Goal: Information Seeking & Learning: Learn about a topic

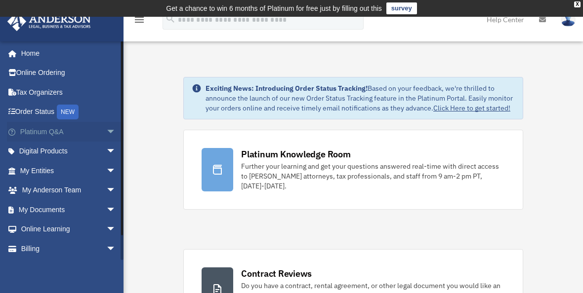
click at [106, 125] on span "arrow_drop_down" at bounding box center [116, 132] width 20 height 20
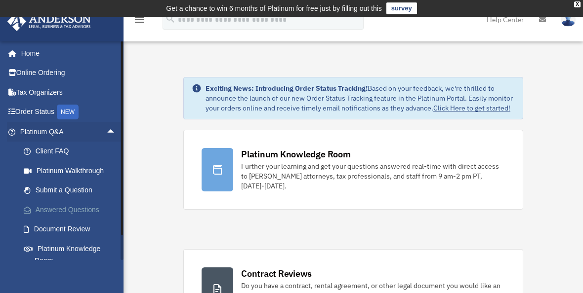
click at [73, 206] on link "Answered Questions" at bounding box center [72, 210] width 117 height 20
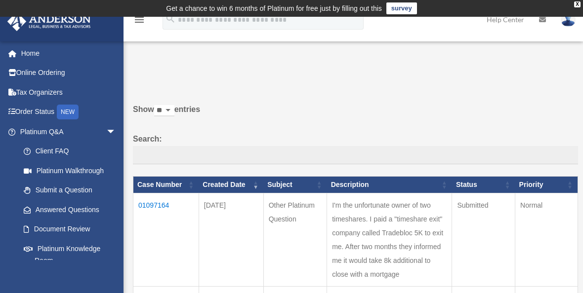
click at [152, 203] on td "01097164" at bounding box center [166, 239] width 66 height 93
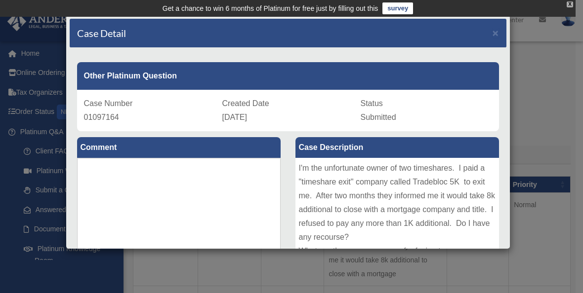
click at [569, 3] on div "X" at bounding box center [570, 4] width 6 height 6
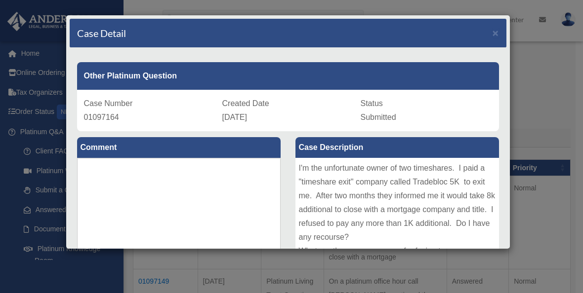
click at [35, 100] on div "Case Detail × Other Platinum Question Case Number 01097164 Created Date Septemb…" at bounding box center [291, 146] width 583 height 293
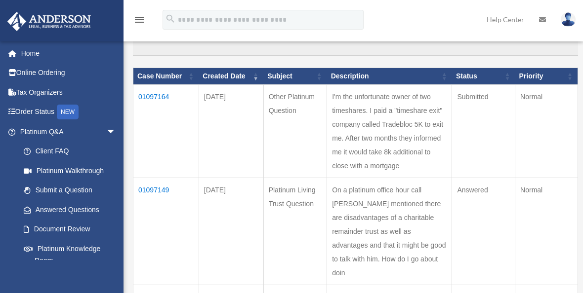
scroll to position [99, 0]
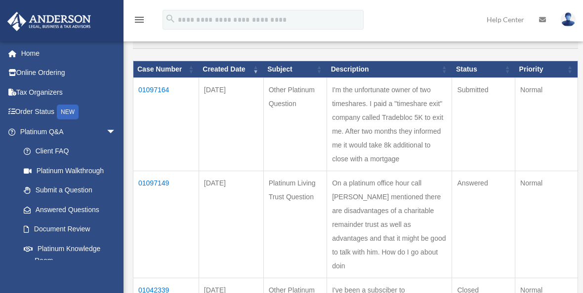
click at [160, 192] on td "01097149" at bounding box center [166, 224] width 66 height 107
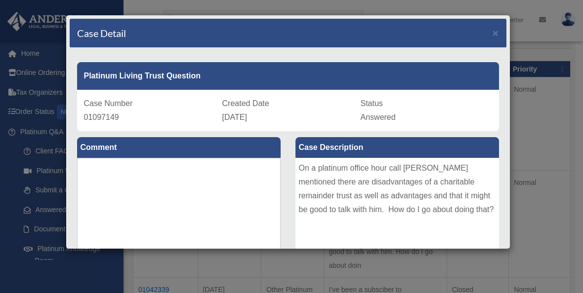
click at [34, 156] on div "Case Detail × Platinum Living Trust Question Case Number 01097149 Created Date …" at bounding box center [291, 146] width 583 height 293
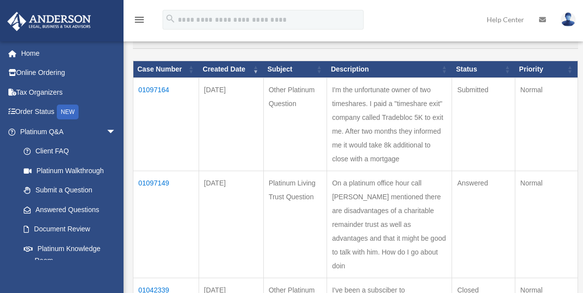
click at [149, 87] on td "01097164" at bounding box center [166, 124] width 66 height 93
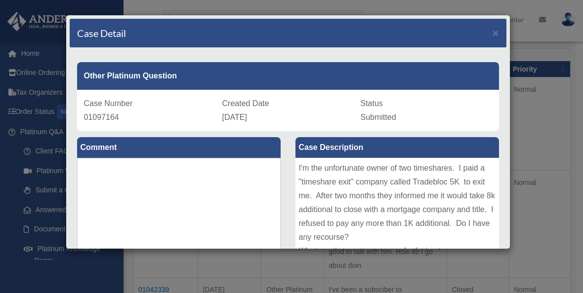
click at [551, 131] on div "Case Detail × Other Platinum Question Case Number 01097164 Created Date Septemb…" at bounding box center [291, 146] width 583 height 293
